Goal: Navigation & Orientation: Go to known website

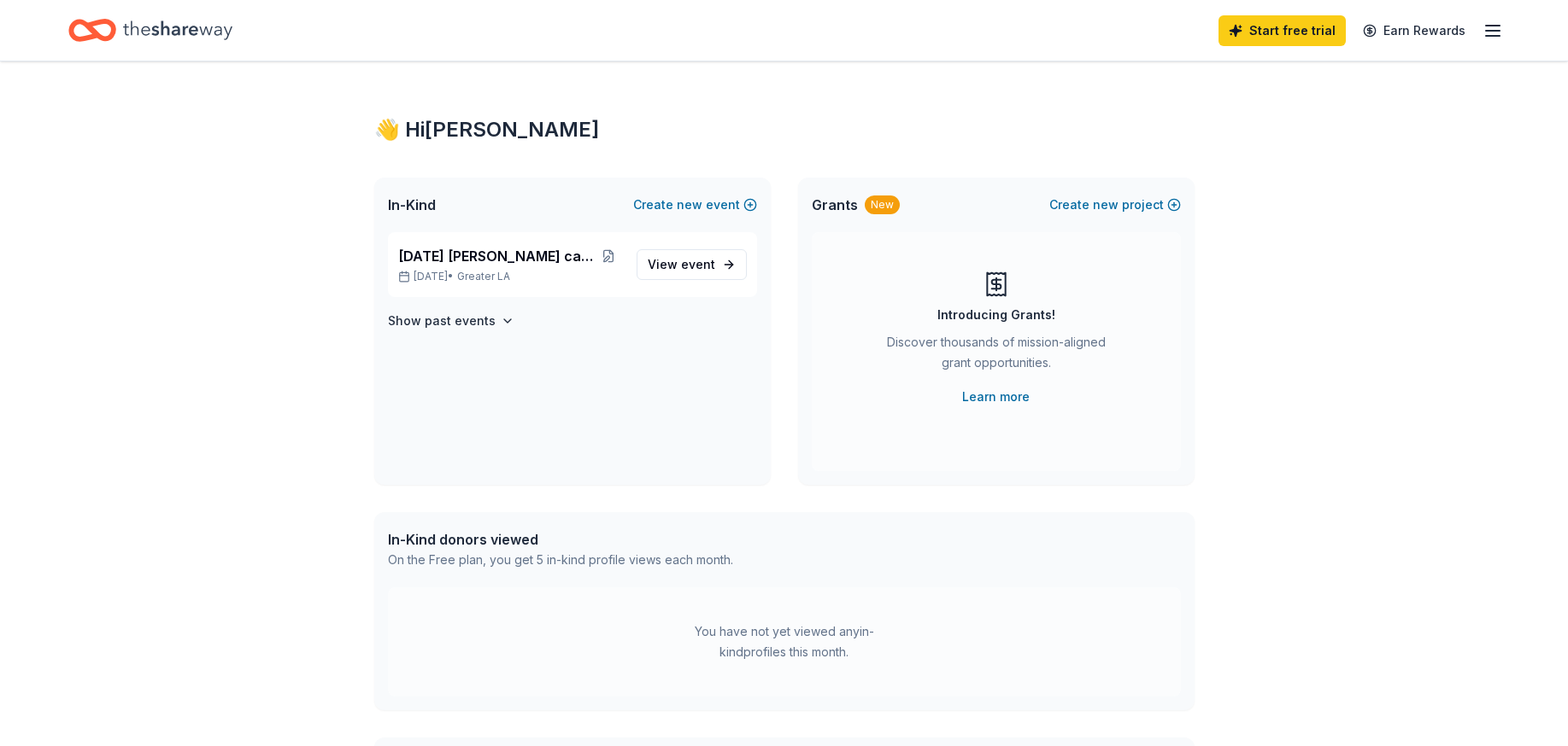
click at [127, 31] on icon "Home" at bounding box center [178, 30] width 110 height 35
click at [101, 32] on icon "Home" at bounding box center [92, 30] width 48 height 40
click at [178, 29] on icon "Home" at bounding box center [178, 29] width 110 height 19
click at [179, 29] on icon "Home" at bounding box center [178, 29] width 110 height 19
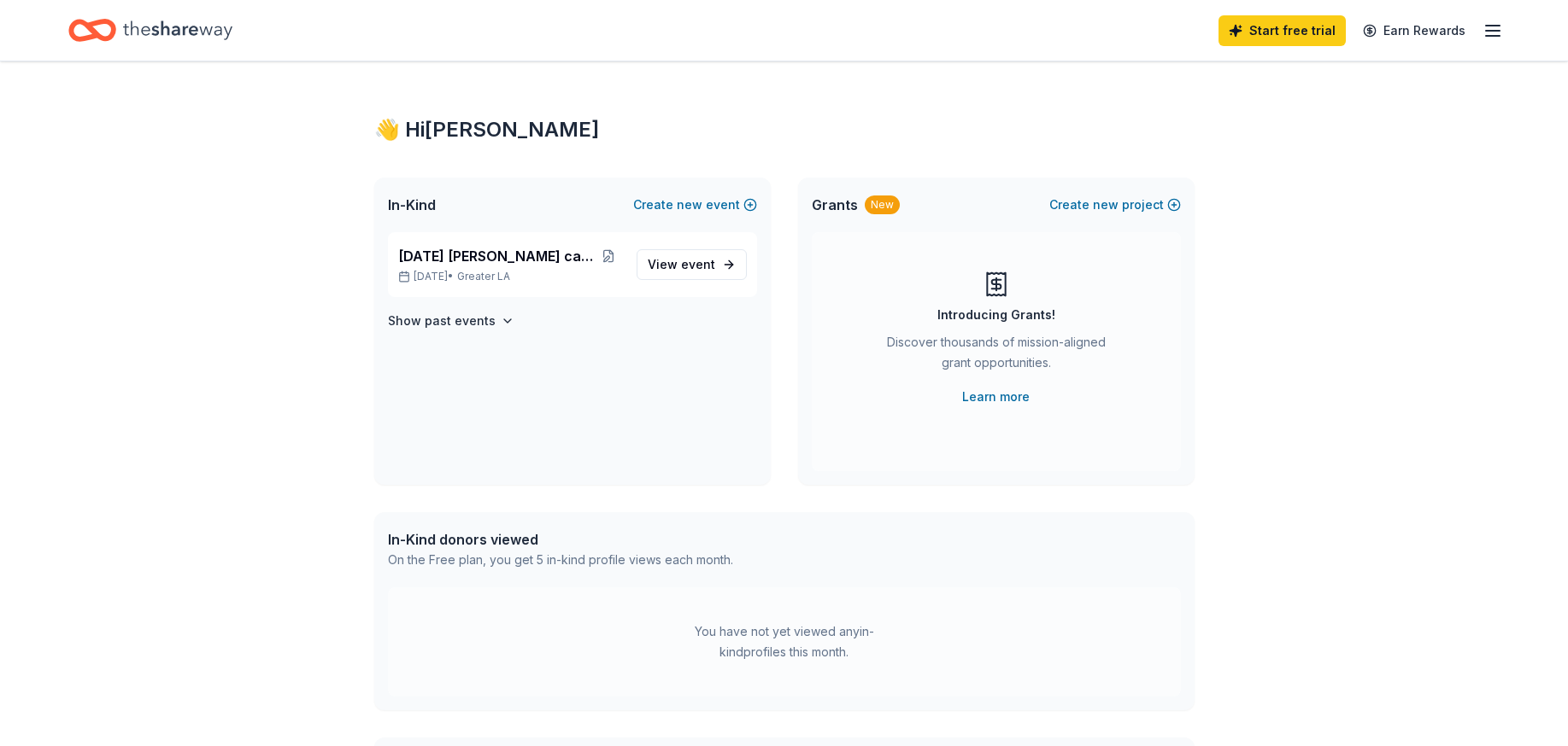
click at [179, 29] on icon "Home" at bounding box center [178, 29] width 110 height 19
click at [147, 27] on icon "Home" at bounding box center [178, 29] width 110 height 19
click at [149, 25] on icon "Home" at bounding box center [178, 30] width 110 height 35
click at [95, 32] on icon "Home" at bounding box center [100, 29] width 27 height 17
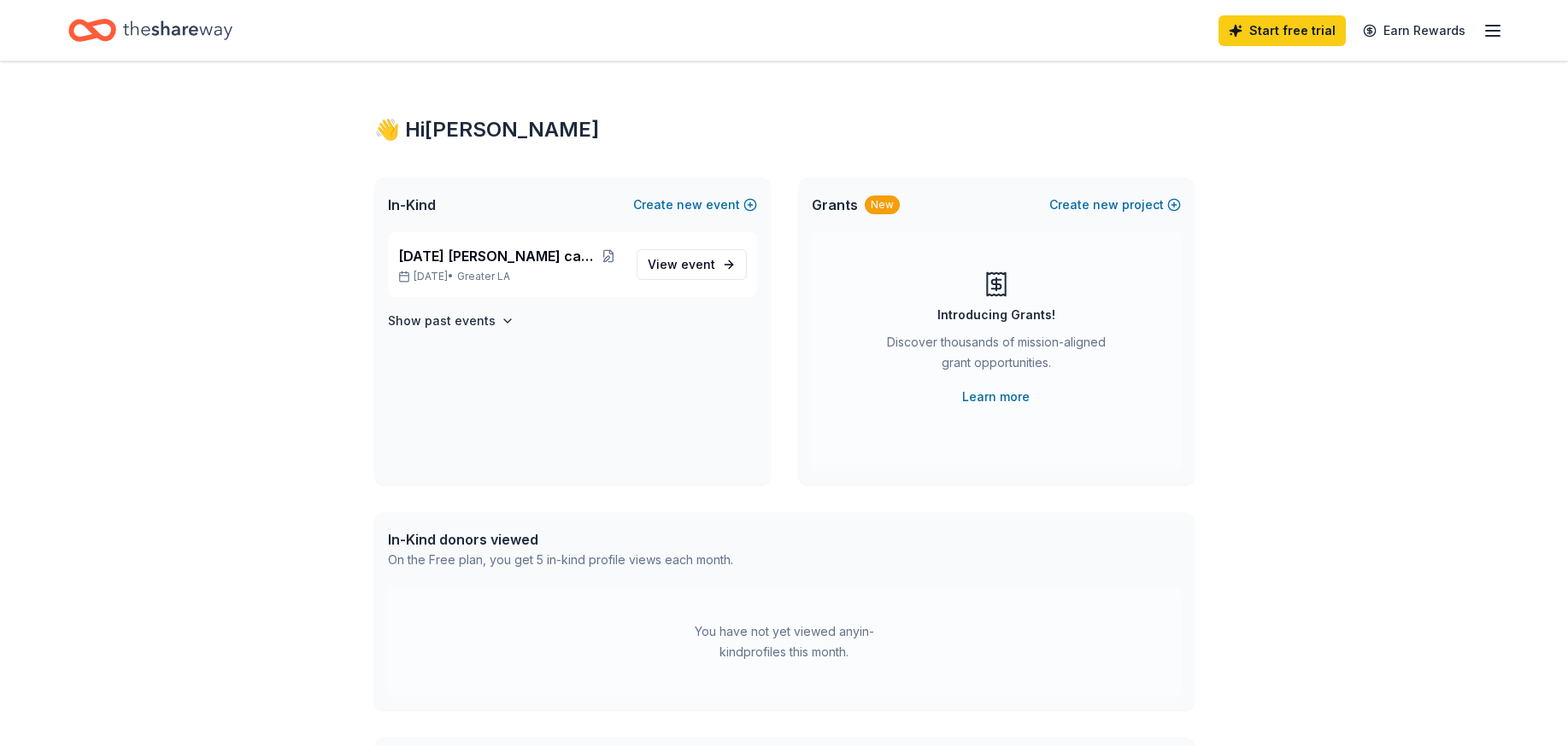
click at [95, 32] on icon "Home" at bounding box center [100, 29] width 27 height 17
